Goal: Information Seeking & Learning: Learn about a topic

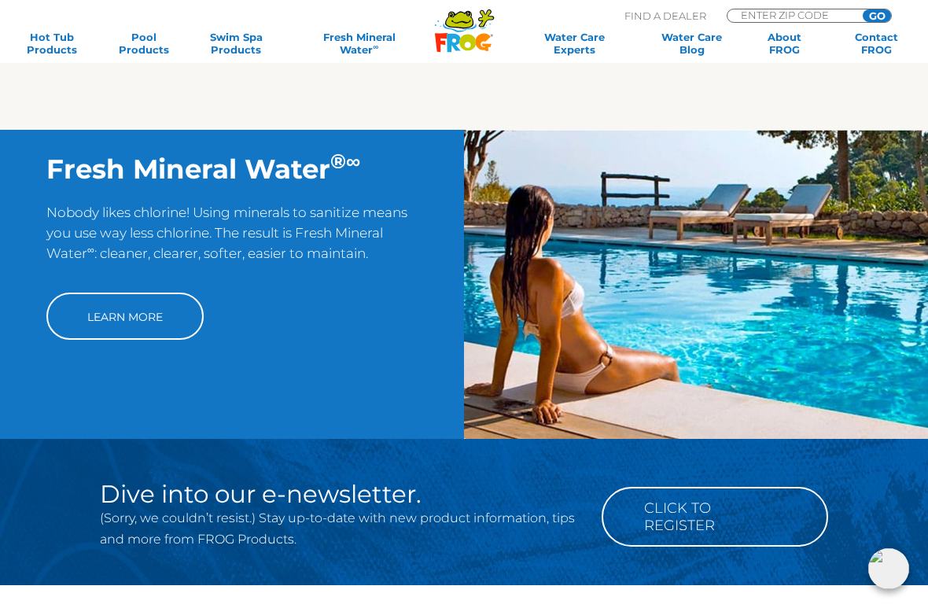
scroll to position [1069, 0]
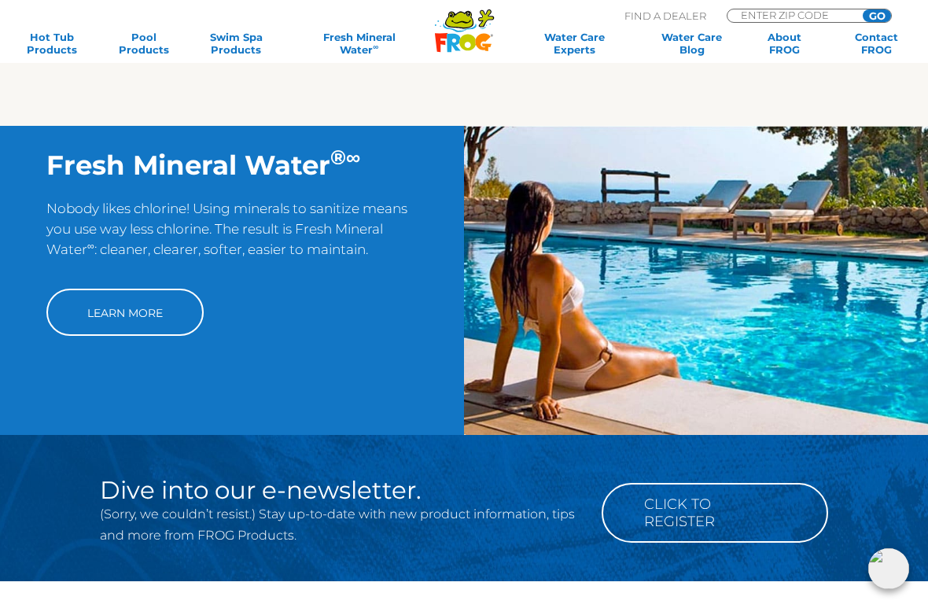
click at [156, 335] on link "Learn More" at bounding box center [124, 312] width 157 height 47
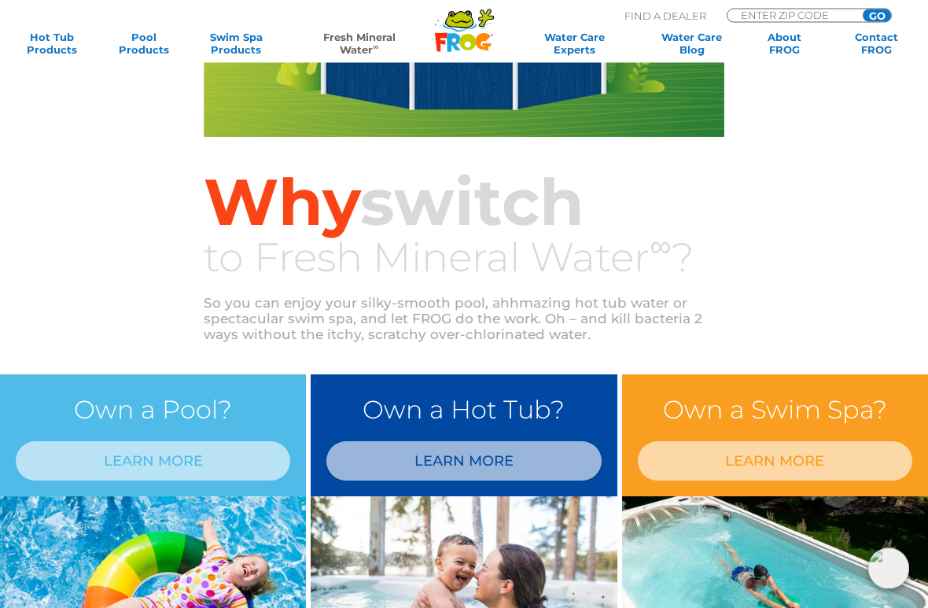
scroll to position [407, 0]
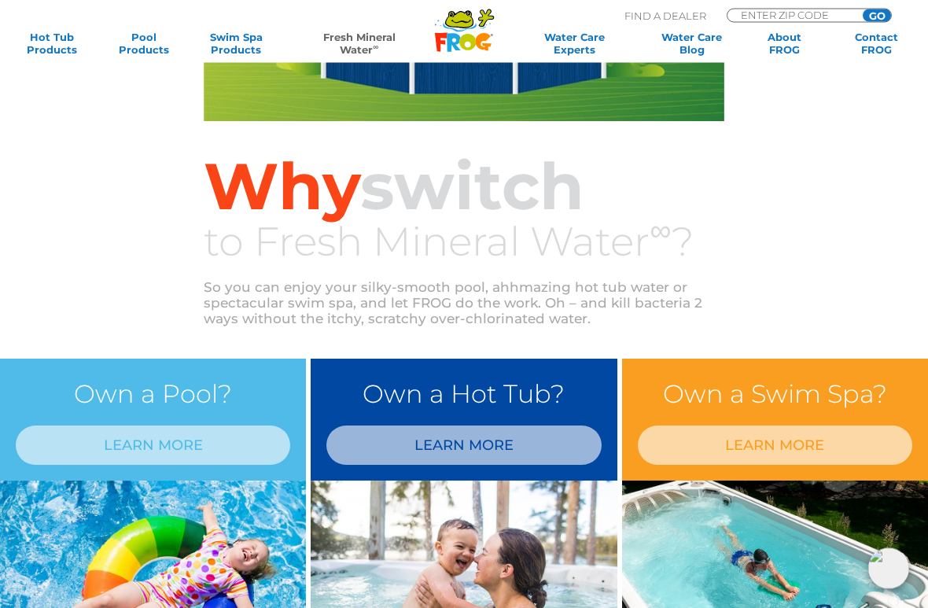
click at [793, 437] on link "LEARN MORE" at bounding box center [775, 445] width 274 height 39
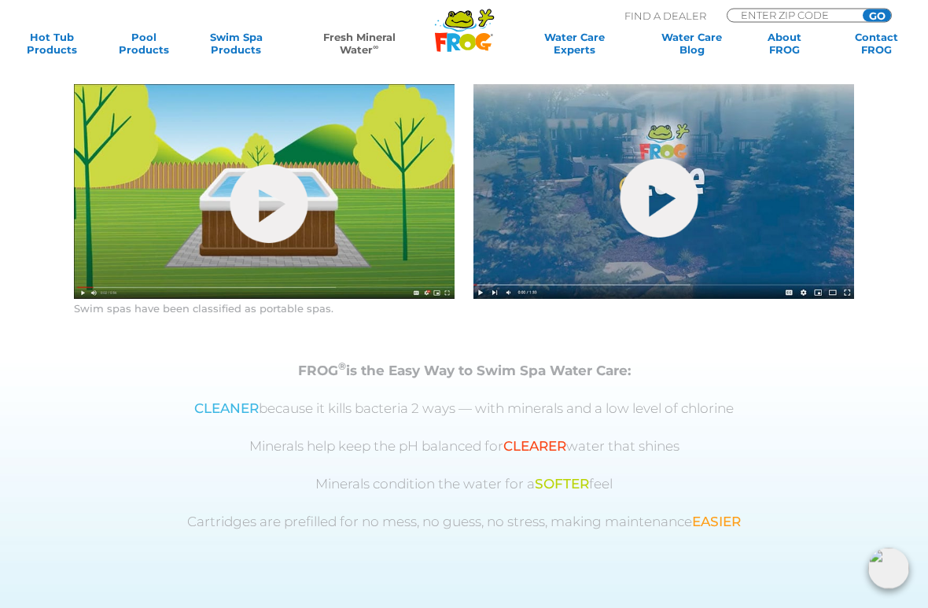
scroll to position [779, 0]
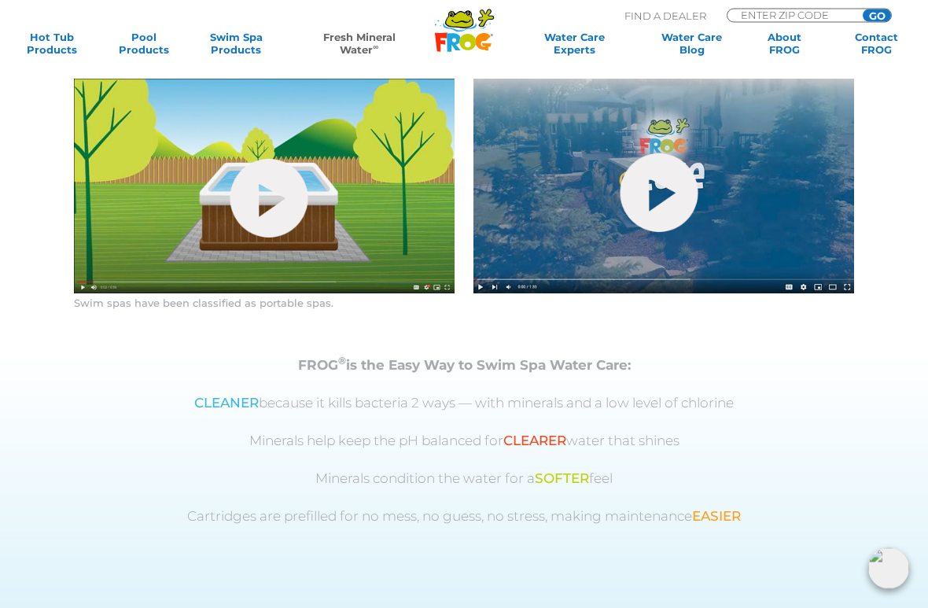
click at [257, 238] on link "hide-me" at bounding box center [269, 199] width 78 height 79
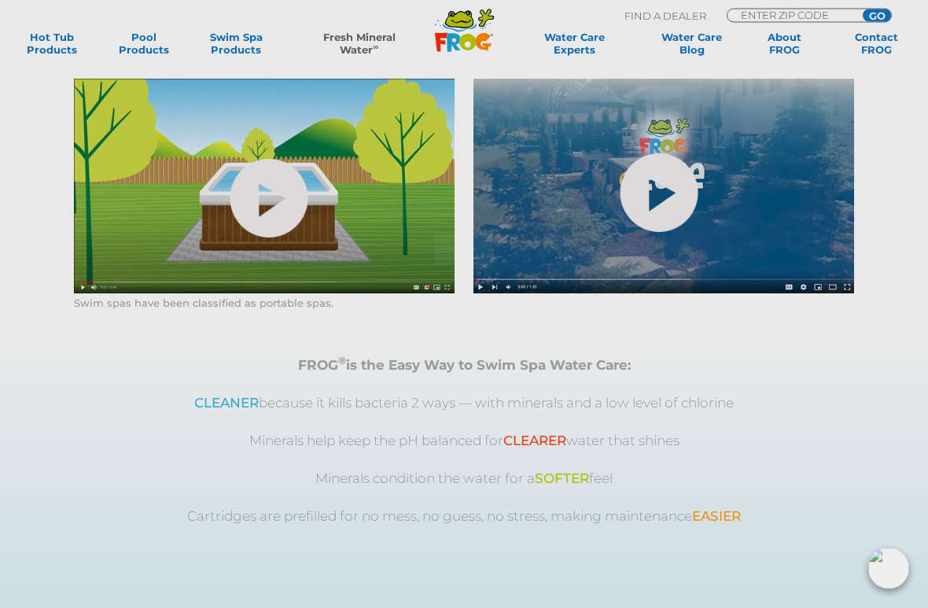
scroll to position [780, 0]
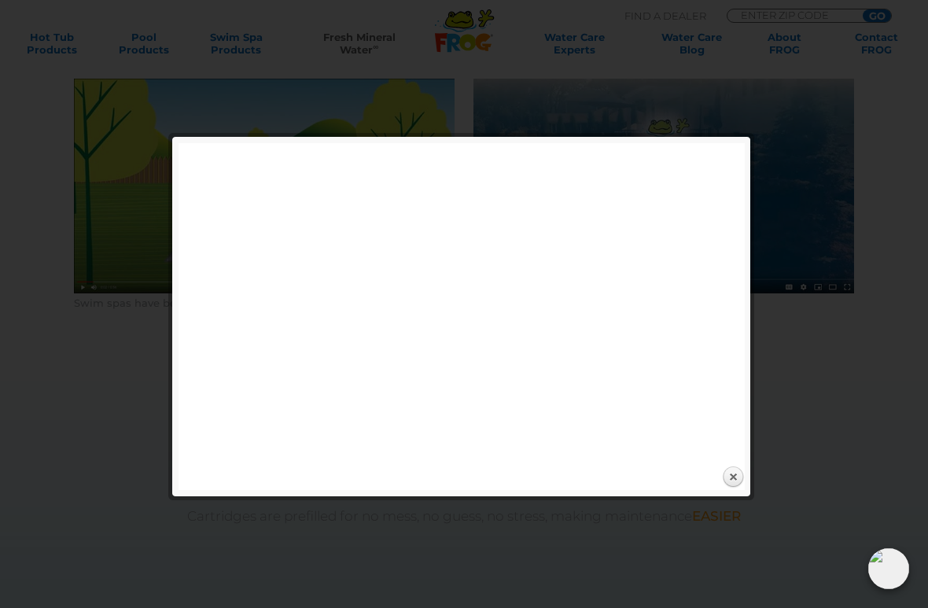
click at [740, 448] on link "Close" at bounding box center [733, 478] width 24 height 24
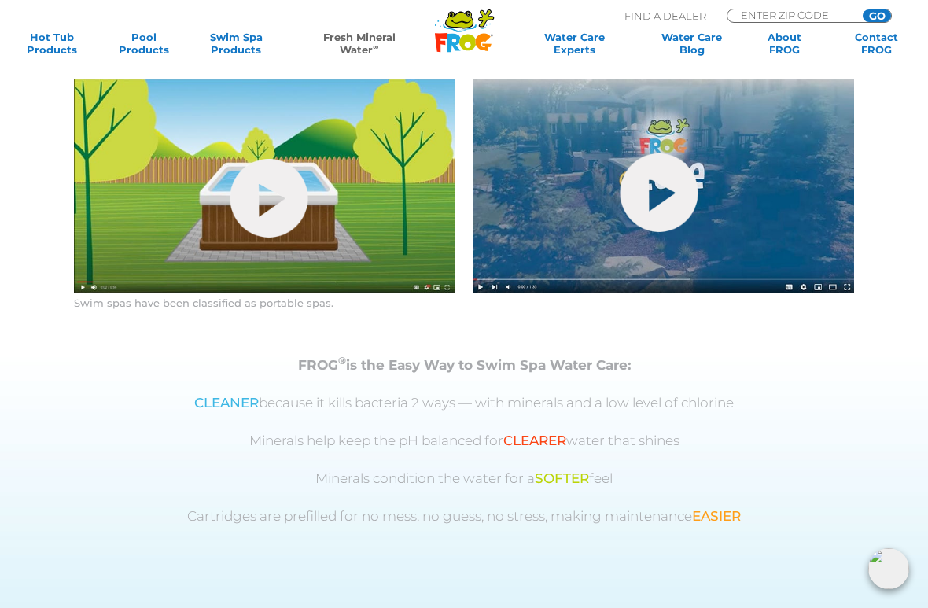
click at [672, 232] on link "hide-me" at bounding box center [659, 192] width 78 height 79
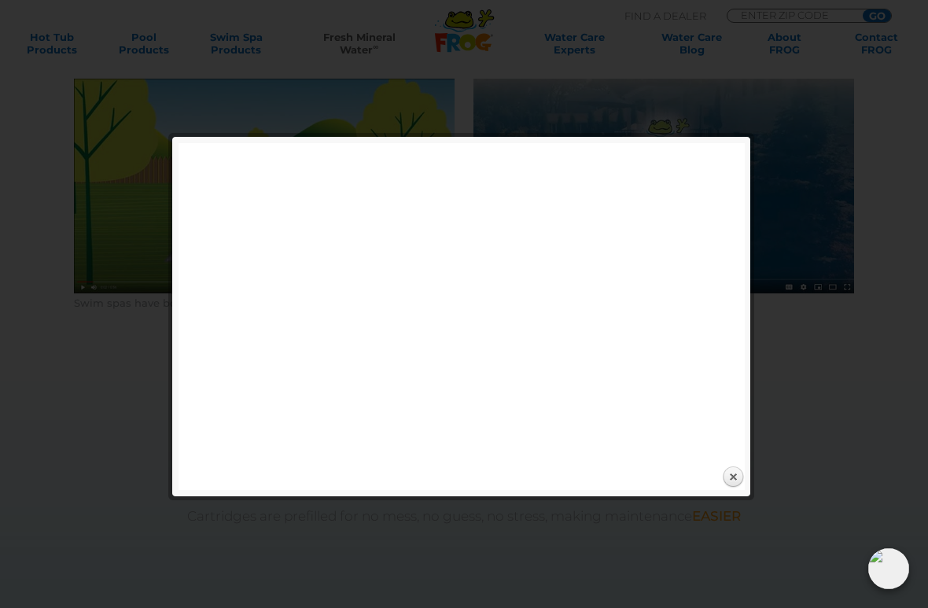
click at [738, 448] on link "Close" at bounding box center [733, 478] width 24 height 24
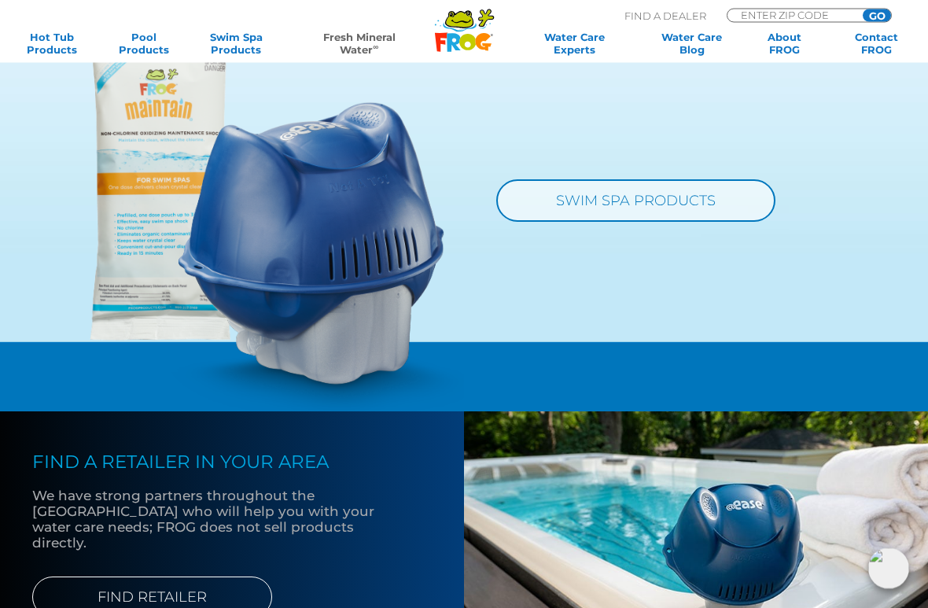
scroll to position [1368, 0]
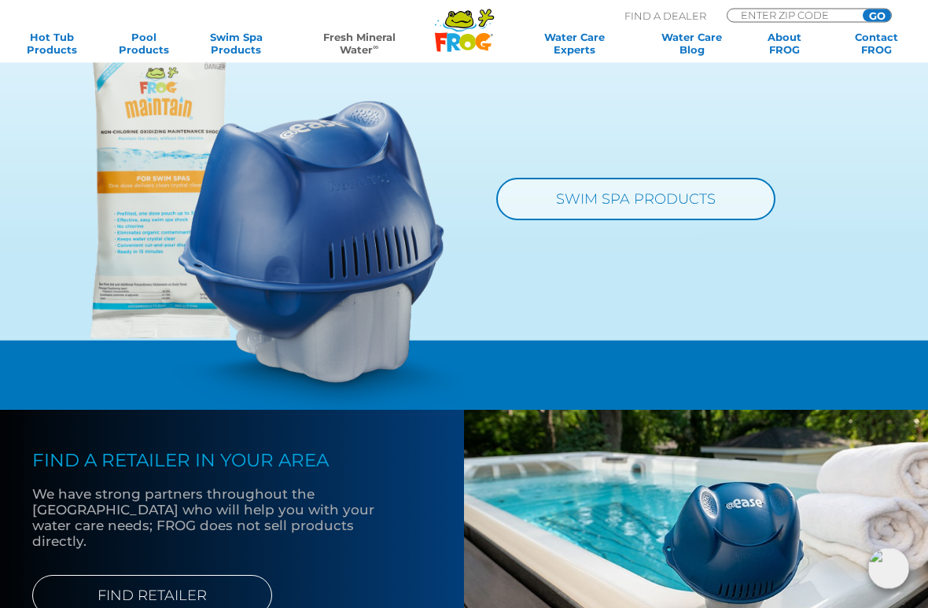
click at [598, 221] on link "SWIM SPA PRODUCTS" at bounding box center [635, 200] width 279 height 42
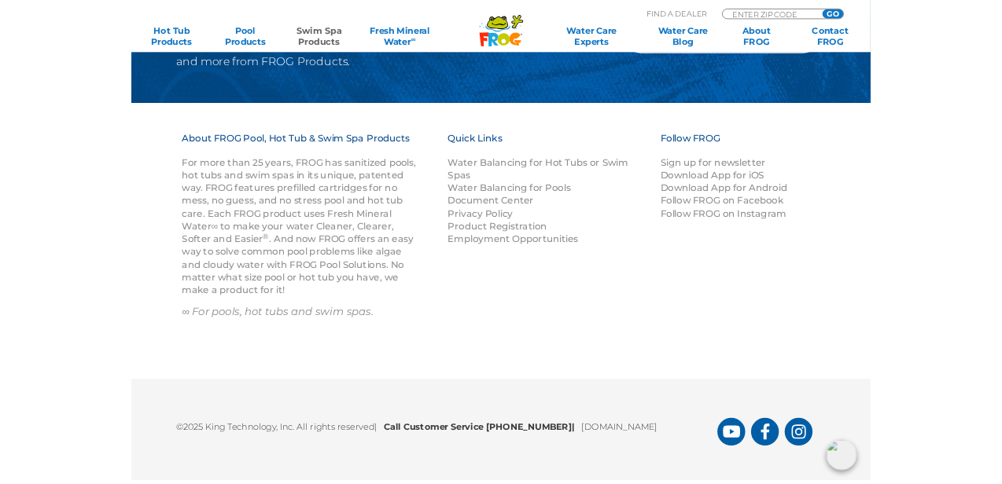
scroll to position [2884, 0]
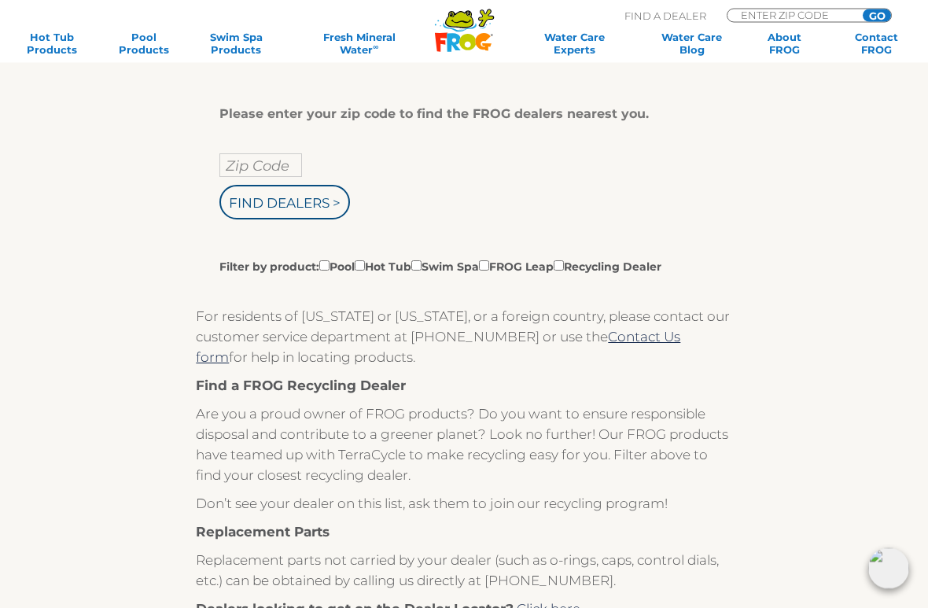
scroll to position [257, 0]
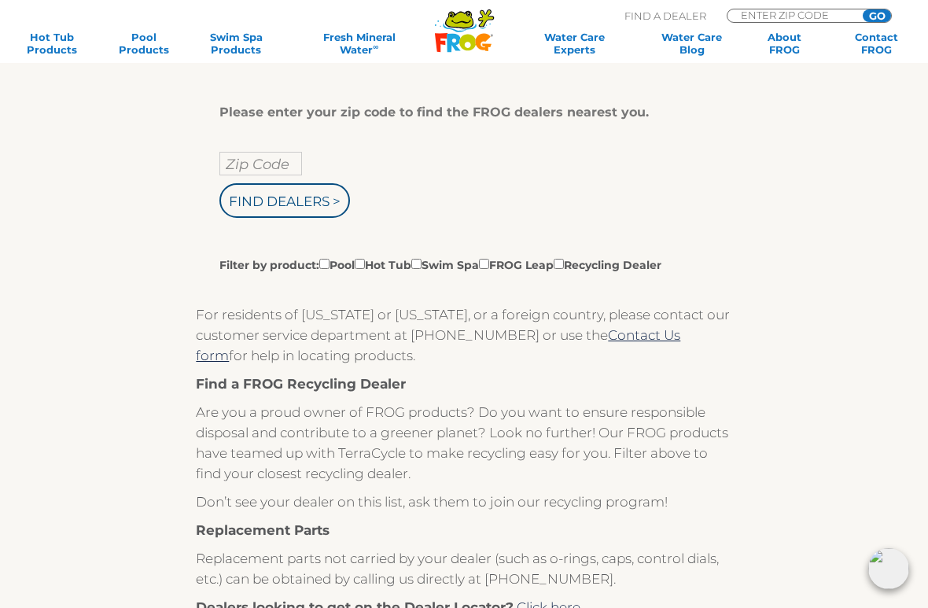
click at [454, 256] on div "Zip Code Find Dealers > Filter by product: Pool Hot Tub Swim Spa FROG Leap Recy…" at bounding box center [457, 212] width 477 height 121
click at [421, 269] on input "Filter by product: Pool Hot Tub Swim Spa FROG Leap Recycling Dealer" at bounding box center [416, 264] width 10 height 10
checkbox input "true"
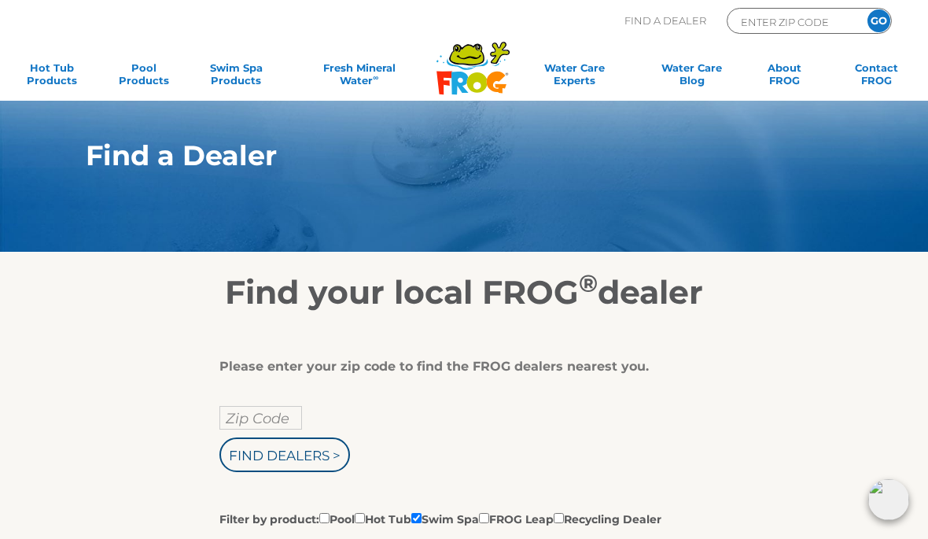
scroll to position [1, 0]
